Goal: Transaction & Acquisition: Obtain resource

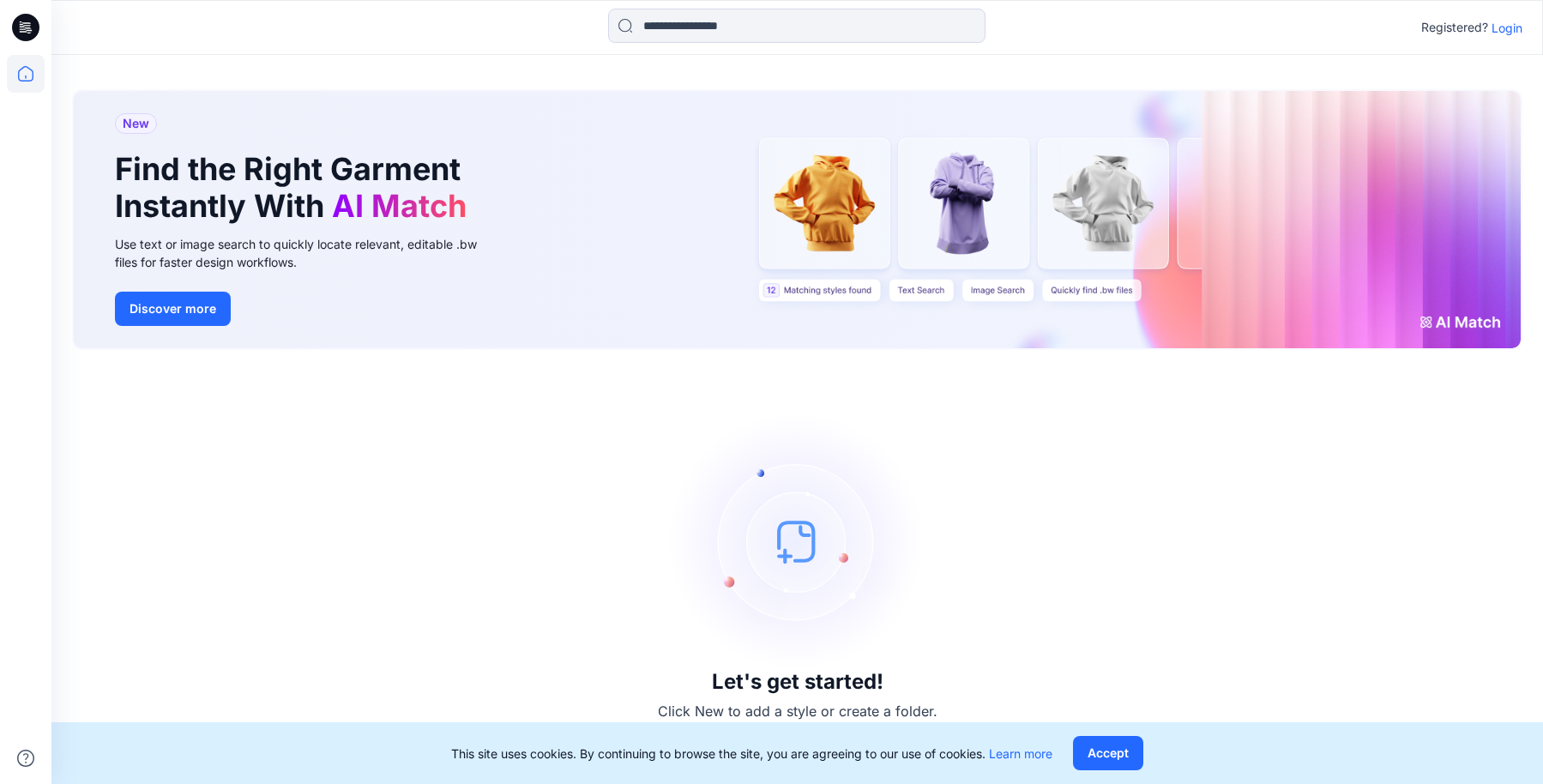
click at [1505, 27] on p "Login" at bounding box center [1506, 28] width 31 height 18
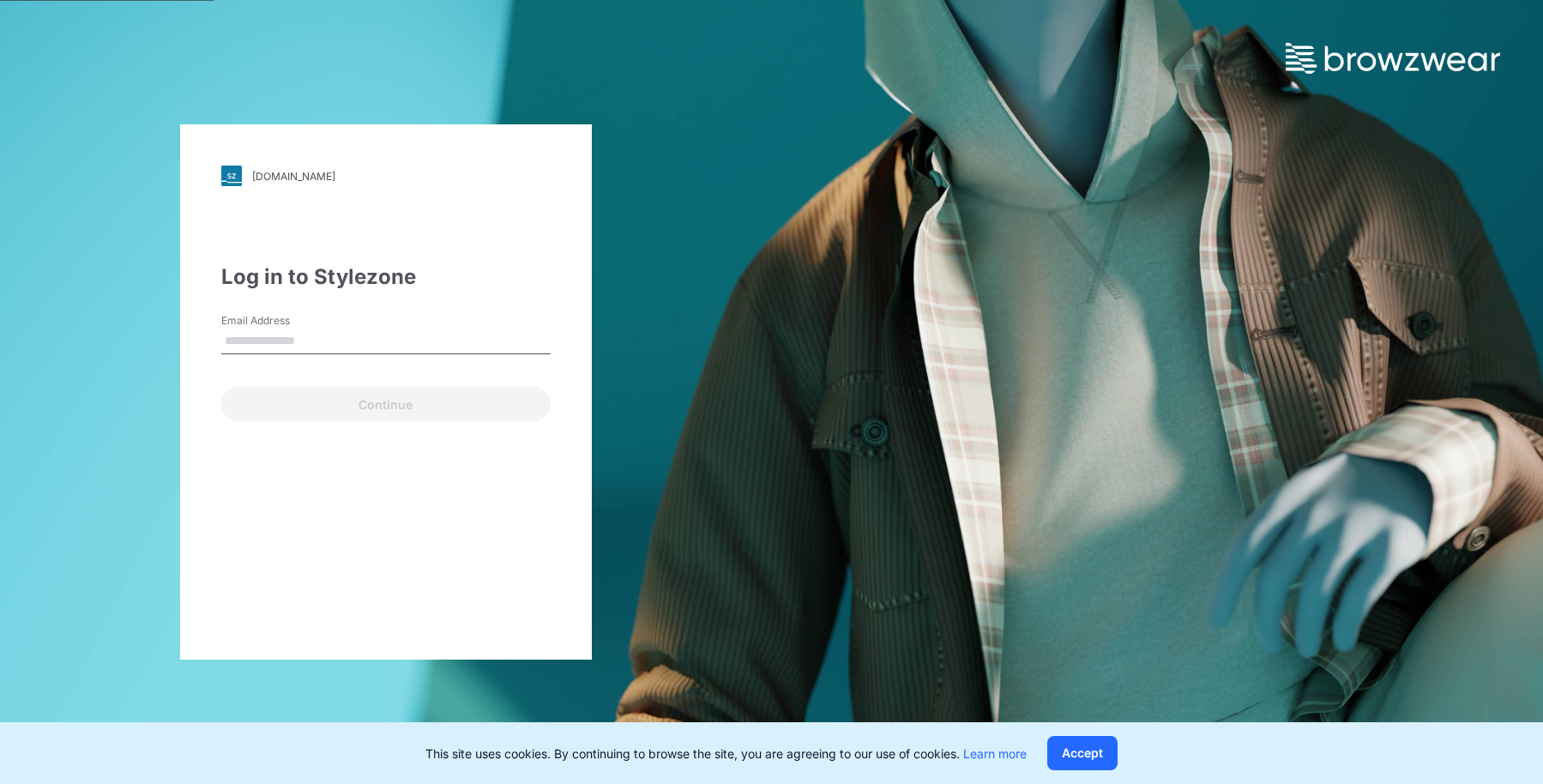
click at [382, 340] on input "Email Address" at bounding box center [385, 340] width 329 height 25
click at [267, 340] on input "Email Address" at bounding box center [385, 340] width 329 height 25
click at [271, 342] on input "Email Address" at bounding box center [385, 340] width 329 height 25
type input "*"
click at [384, 540] on div "[DOMAIN_NAME] Loading... Log in to Stylezone Email Address Continue" at bounding box center [385, 391] width 411 height 535
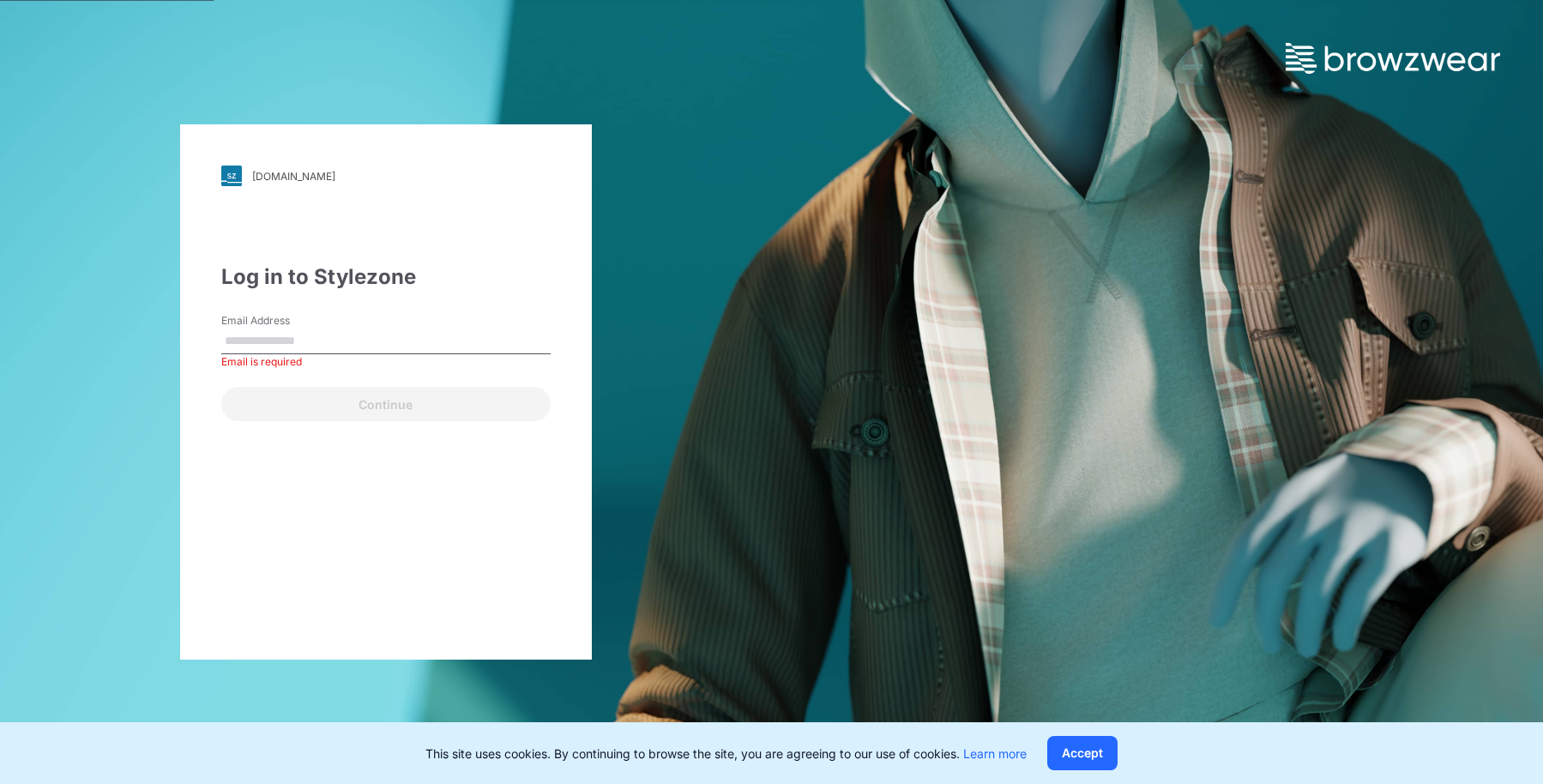
click at [369, 347] on input "Email Address" at bounding box center [385, 340] width 329 height 25
click at [368, 340] on input "Email Address" at bounding box center [385, 340] width 329 height 25
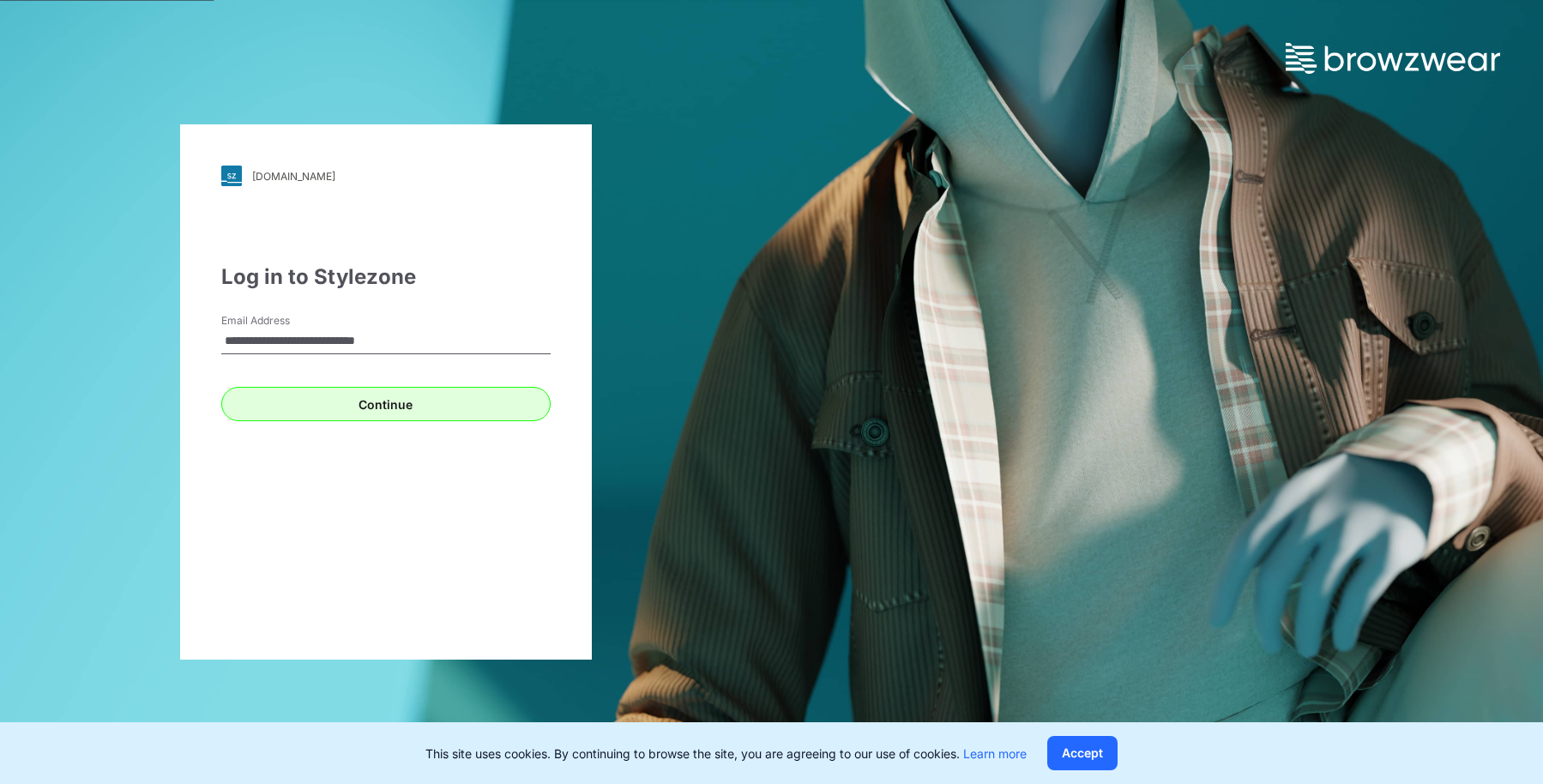
type input "**********"
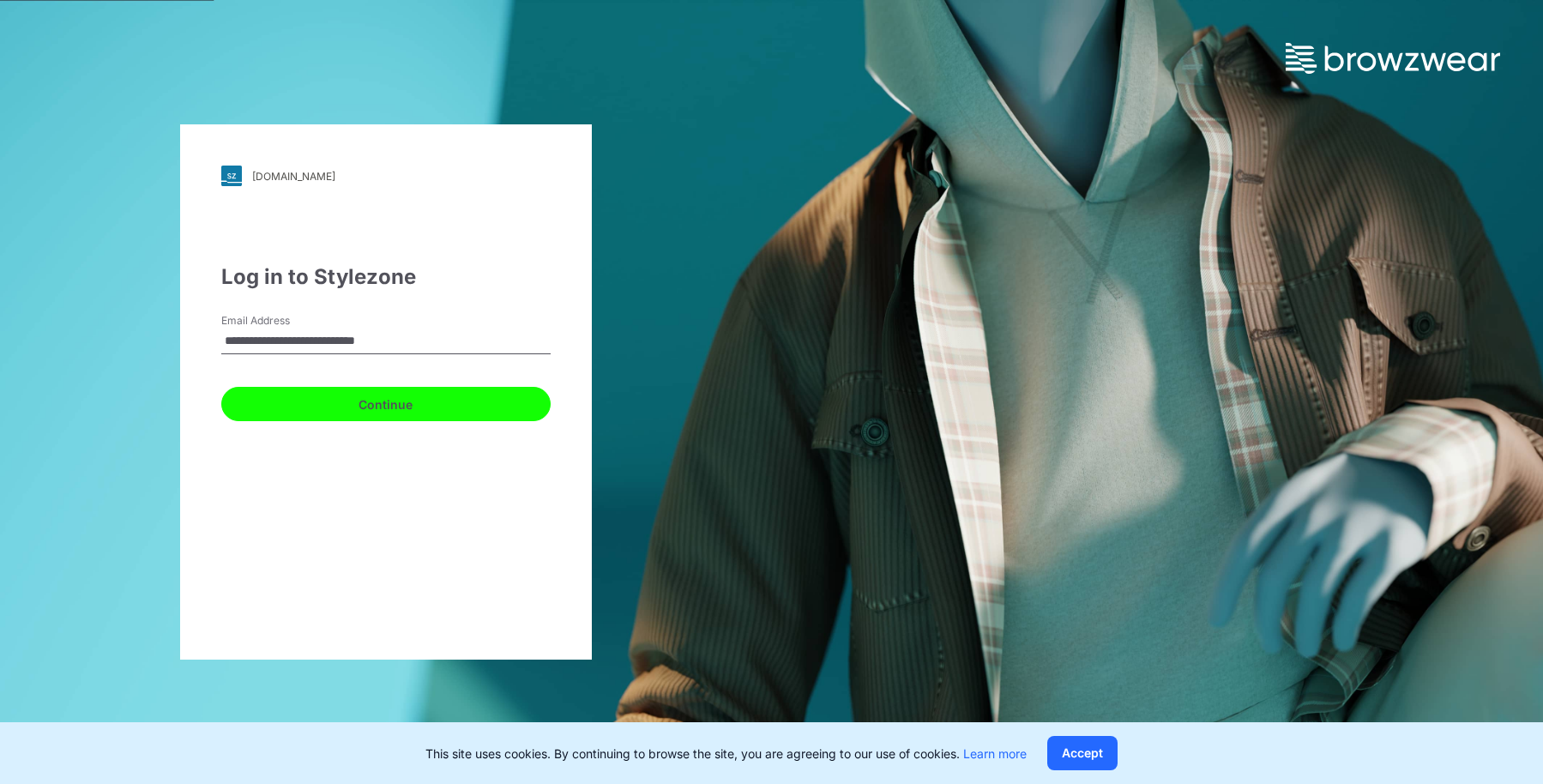
click at [382, 399] on button "Continue" at bounding box center [385, 403] width 329 height 34
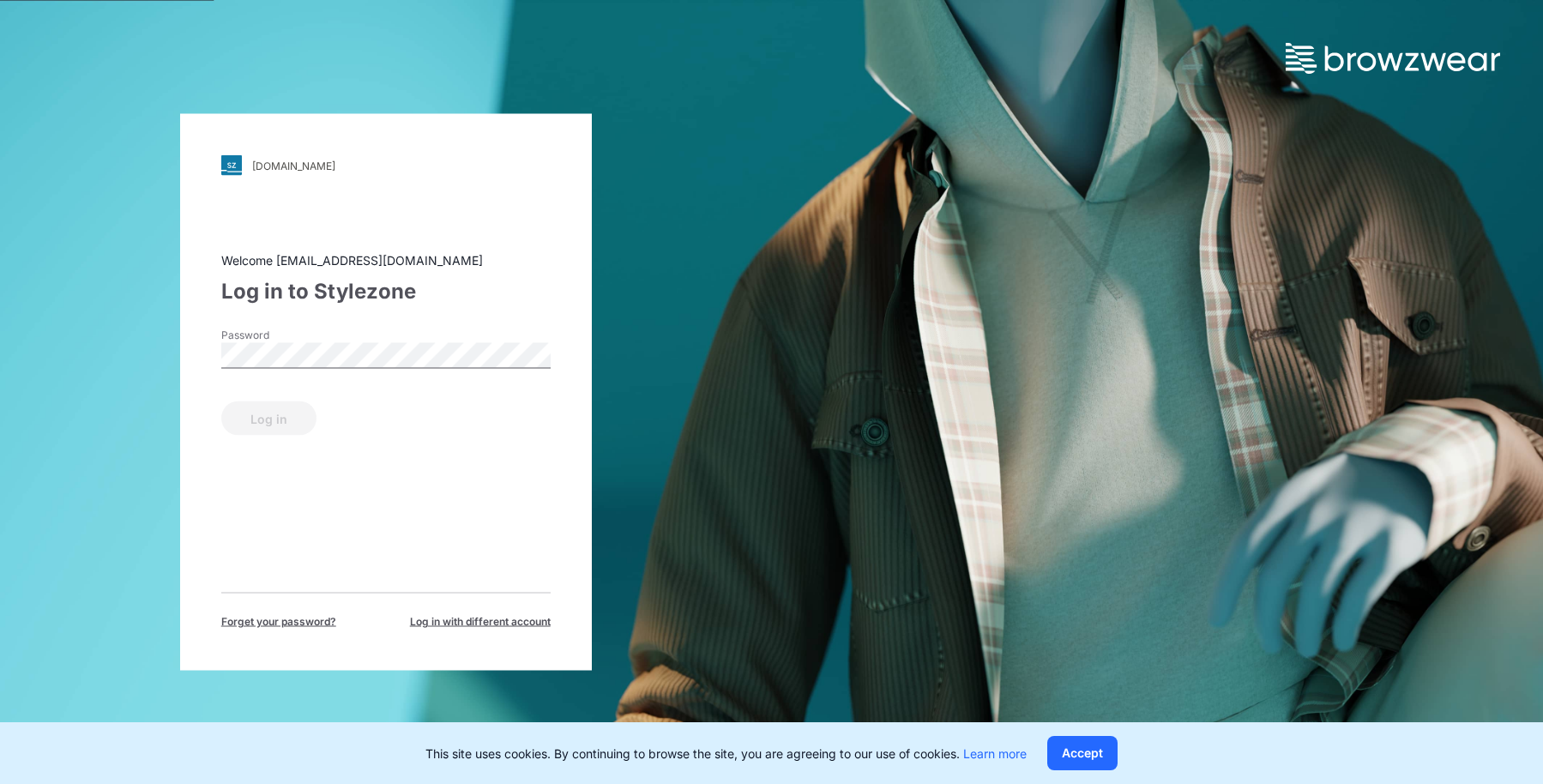
click at [395, 337] on div "Password" at bounding box center [385, 353] width 329 height 52
click at [281, 417] on button "Log in" at bounding box center [268, 418] width 95 height 34
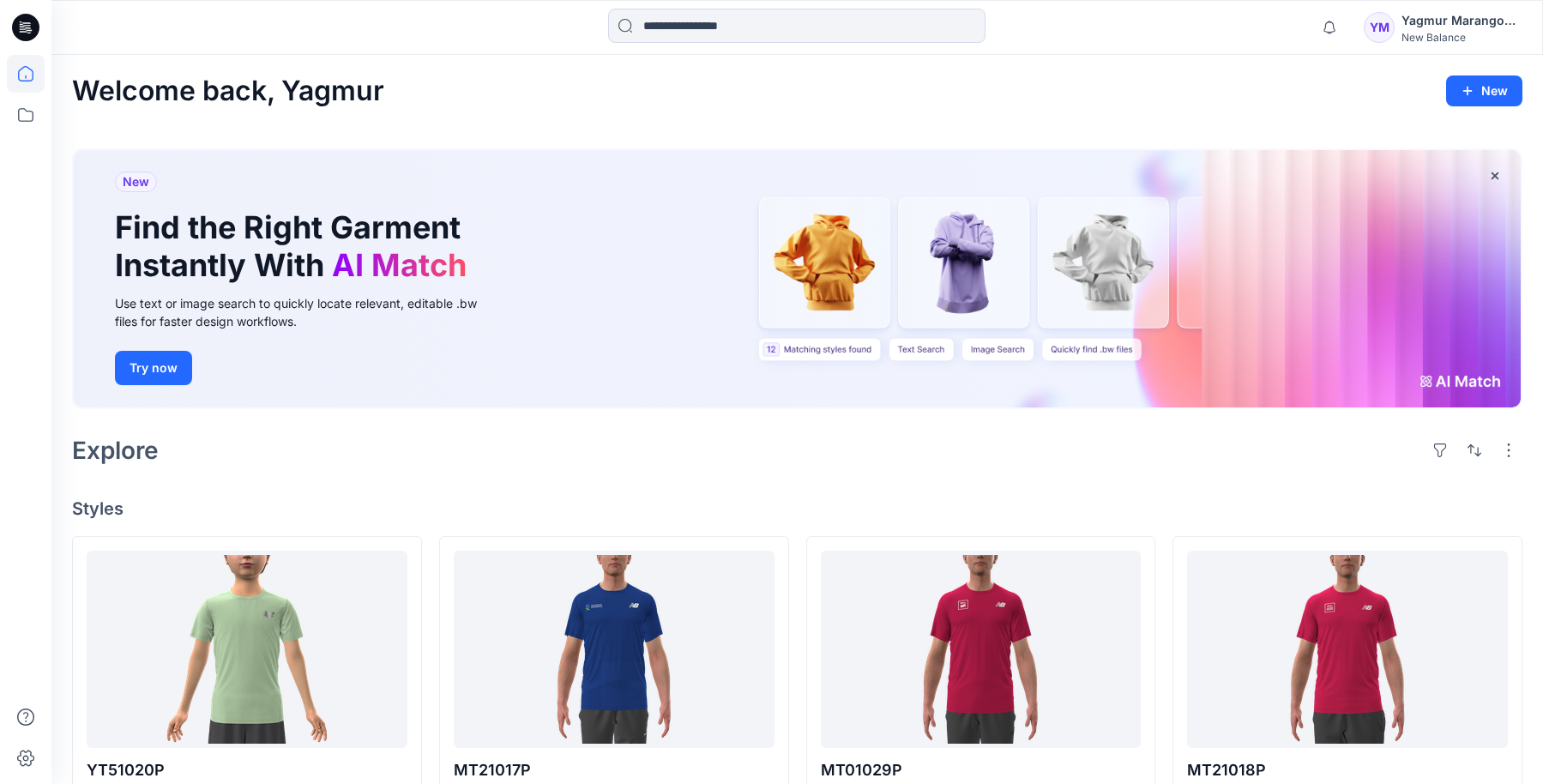
click at [782, 494] on div "Welcome back, Yagmur New New Find the Right Garment Instantly With AI Match Use…" at bounding box center [797, 782] width 1491 height 1455
click at [747, 30] on input at bounding box center [796, 25] width 377 height 34
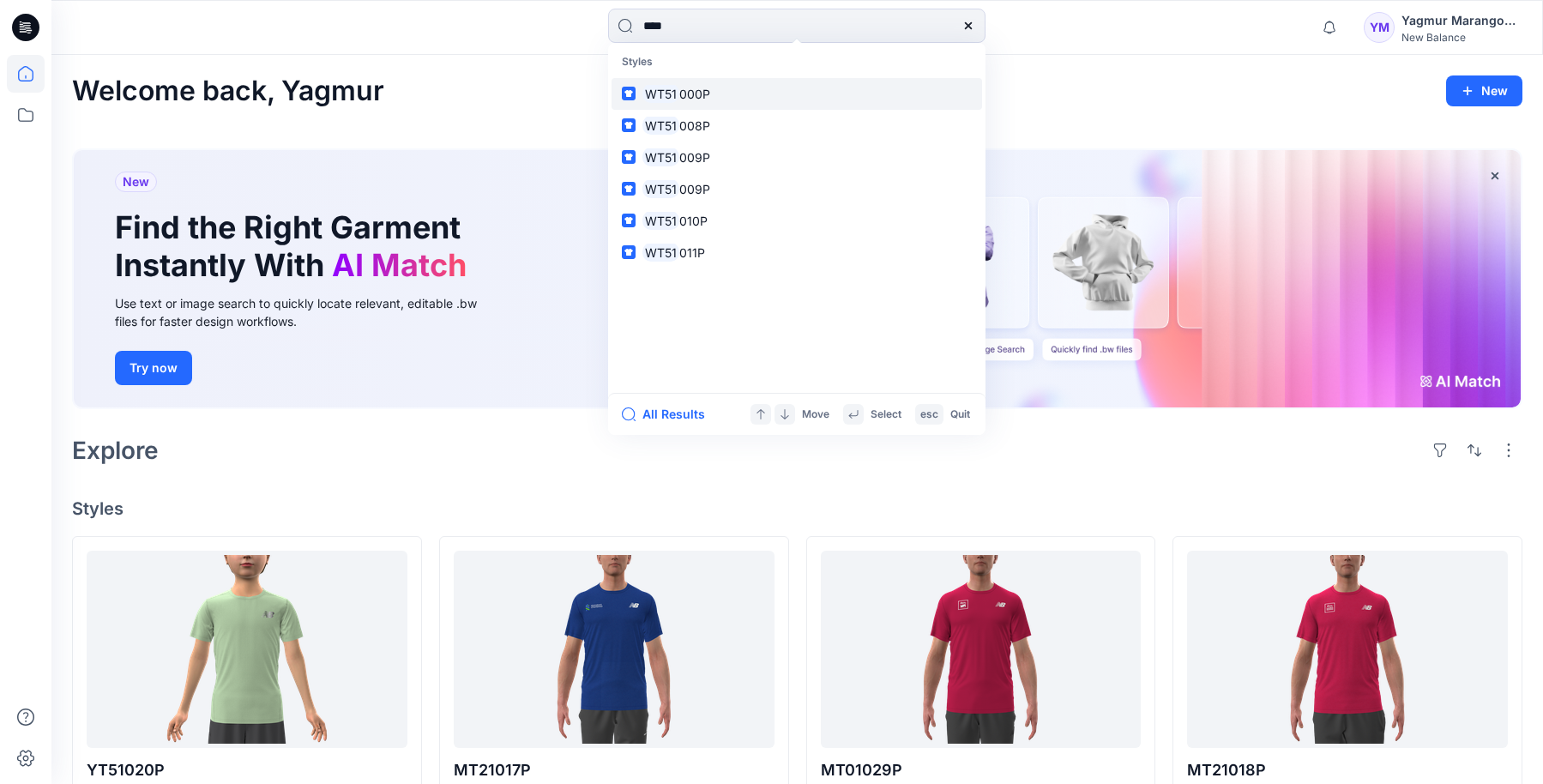
type input "****"
click at [779, 86] on link "WT51 000P" at bounding box center [796, 93] width 370 height 31
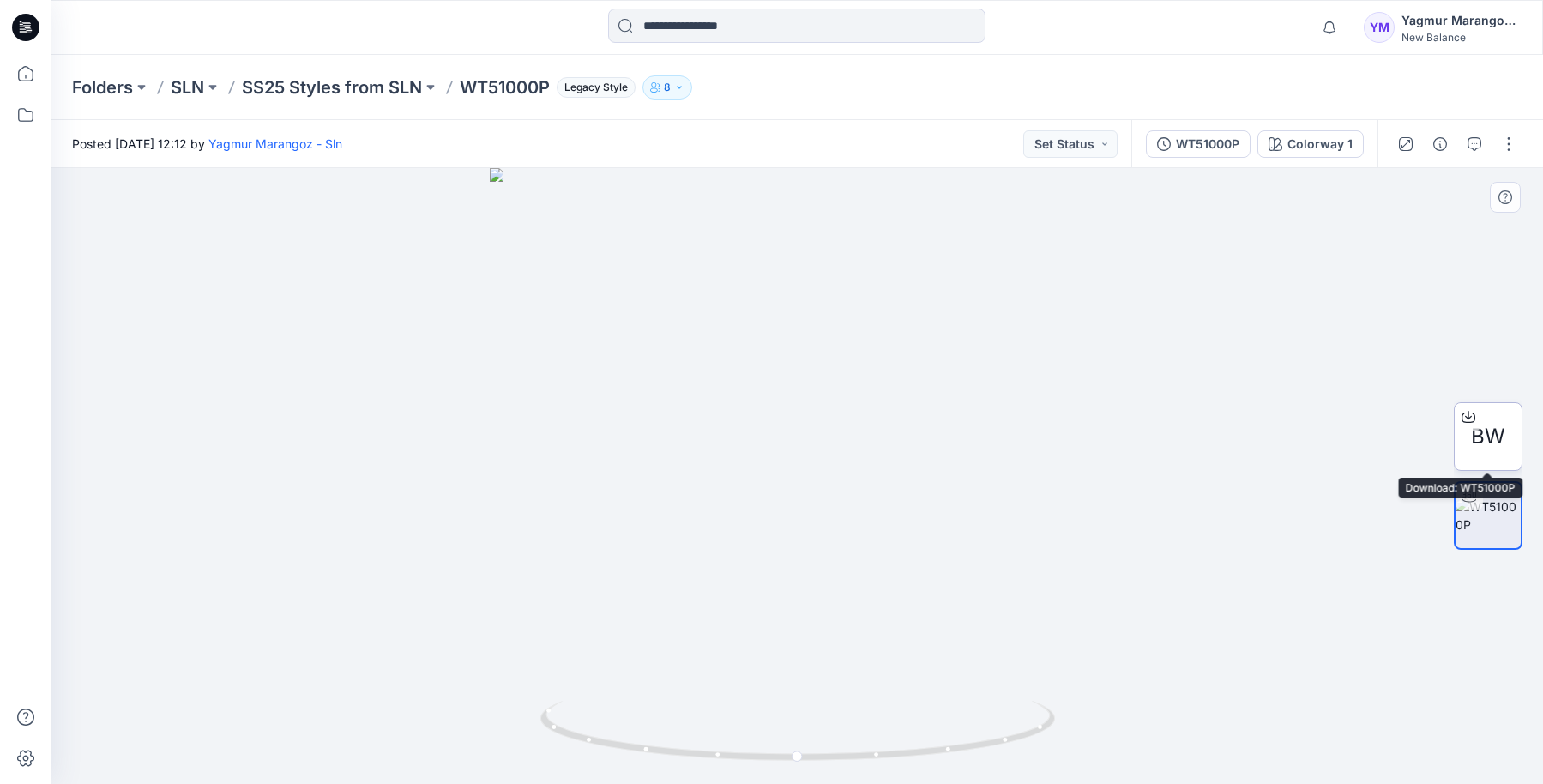
click at [1494, 430] on span "BW" at bounding box center [1487, 436] width 34 height 31
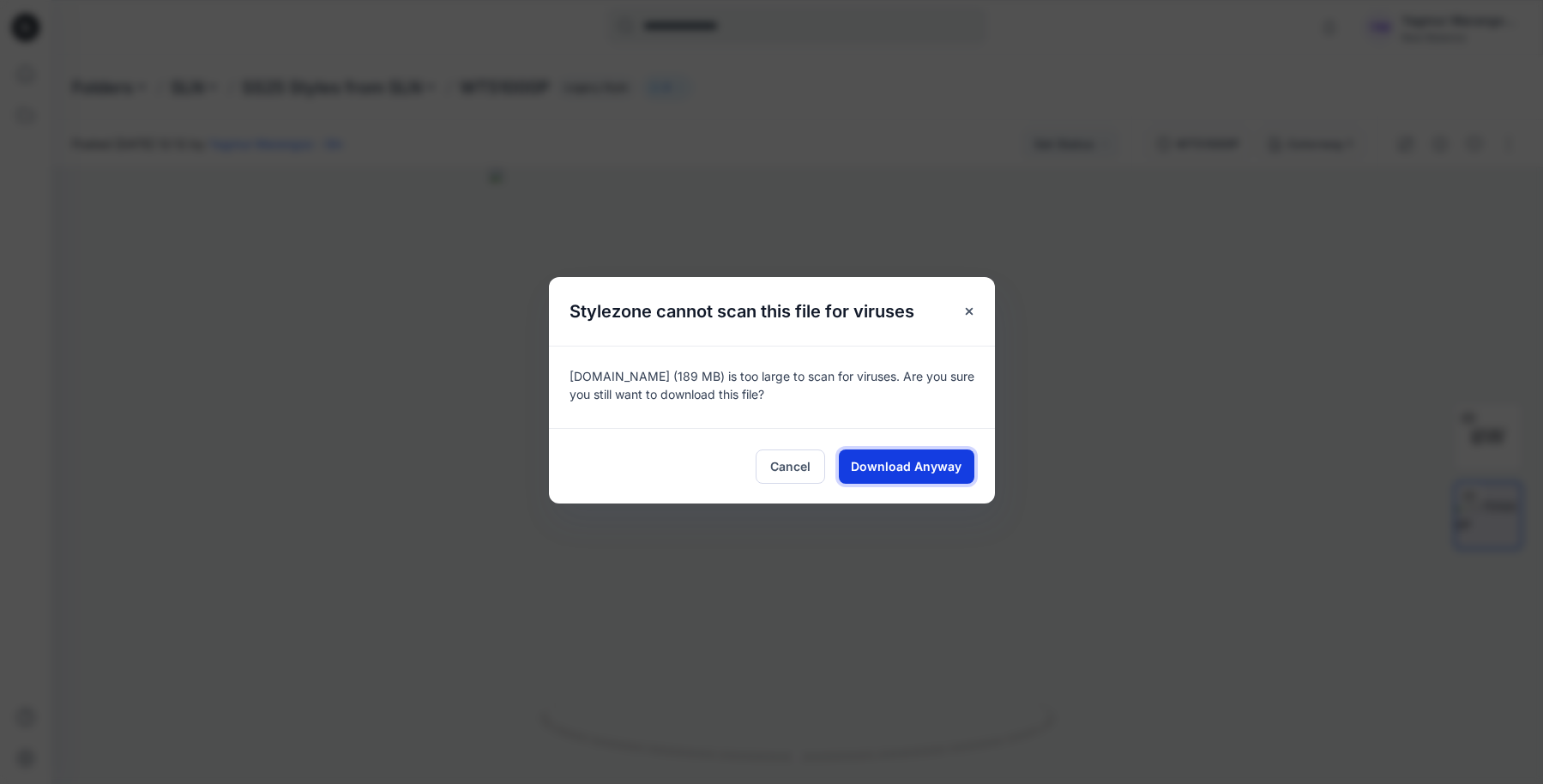
click at [908, 468] on span "Download Anyway" at bounding box center [906, 465] width 111 height 18
